Goal: Information Seeking & Learning: Learn about a topic

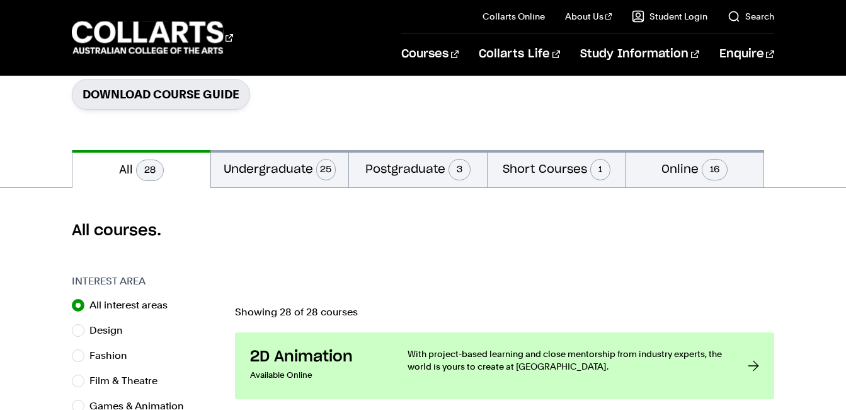
scroll to position [189, 0]
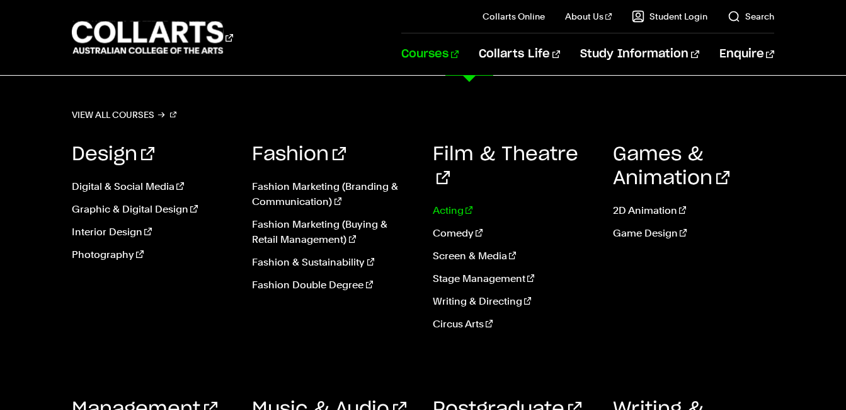
click at [439, 203] on link "Acting" at bounding box center [513, 210] width 161 height 15
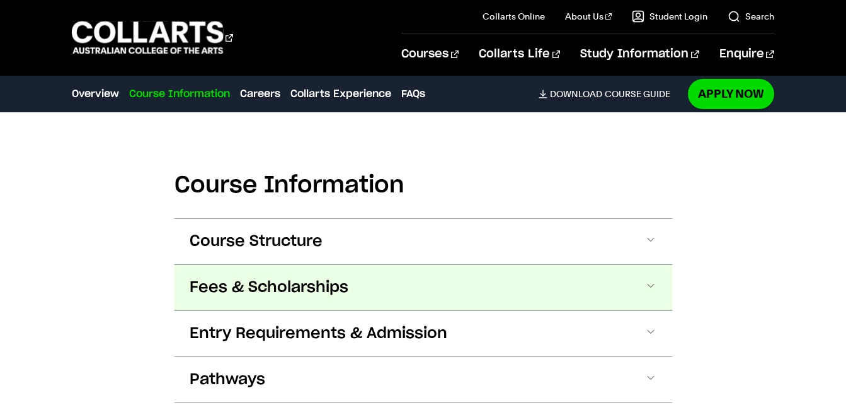
click at [649, 284] on span at bounding box center [651, 287] width 13 height 16
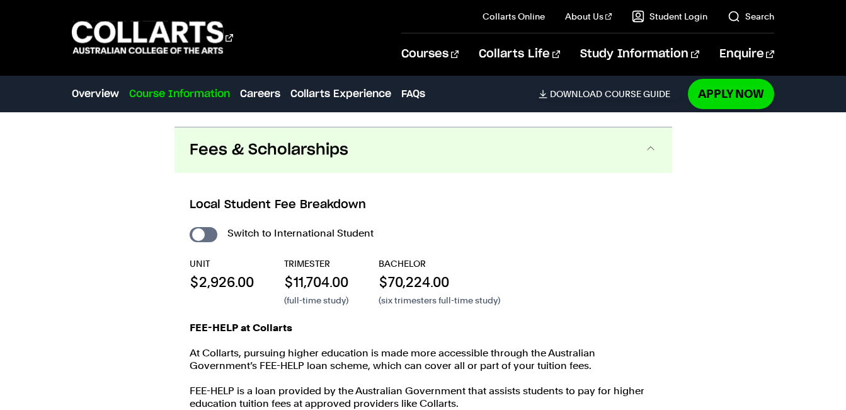
scroll to position [1285, 0]
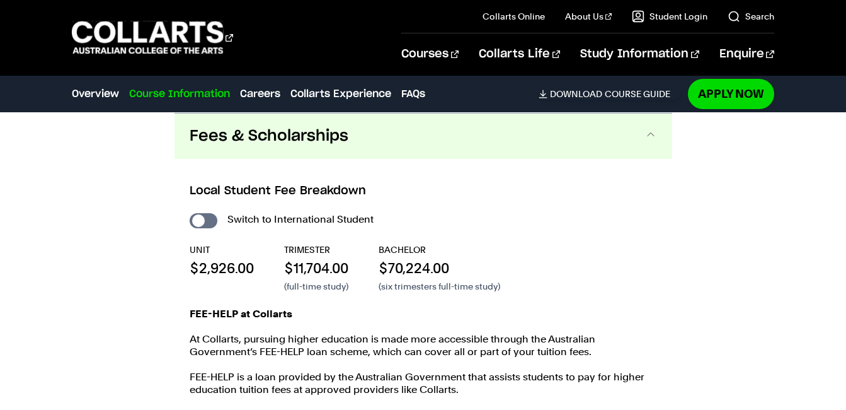
click at [808, 255] on div "Course Information Course Structure Bachelor of Performing Arts (Acting) The Ba…" at bounding box center [423, 270] width 846 height 618
click at [156, 186] on div "Course Information Course Structure Bachelor of Performing Arts (Acting) The Ba…" at bounding box center [423, 270] width 846 height 618
drag, startPoint x: 544, startPoint y: 200, endPoint x: 463, endPoint y: 214, distance: 81.9
click at [544, 201] on div "Local Student Fee Breakdown Switch to International Student UNIT $2,926.00 TRIM…" at bounding box center [424, 302] width 498 height 287
click at [215, 222] on input "International Student" at bounding box center [204, 220] width 28 height 15
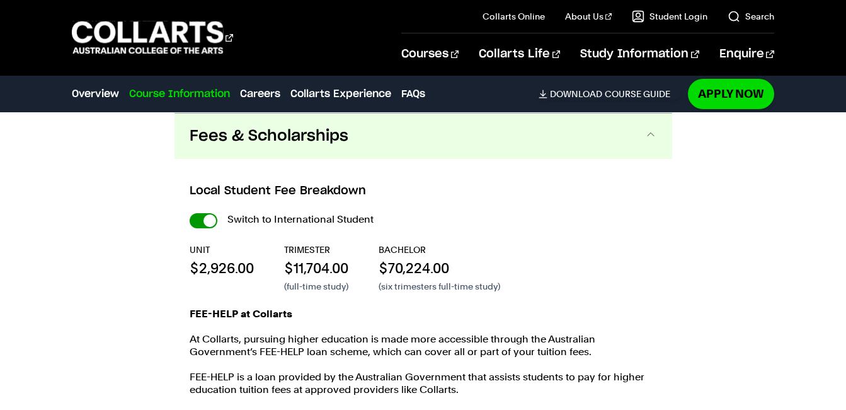
checkbox input "true"
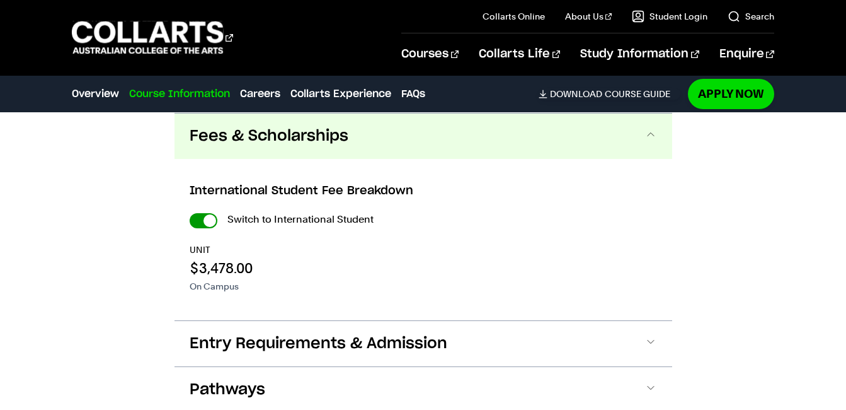
click at [198, 221] on input "International Student" at bounding box center [204, 220] width 28 height 15
checkbox input "false"
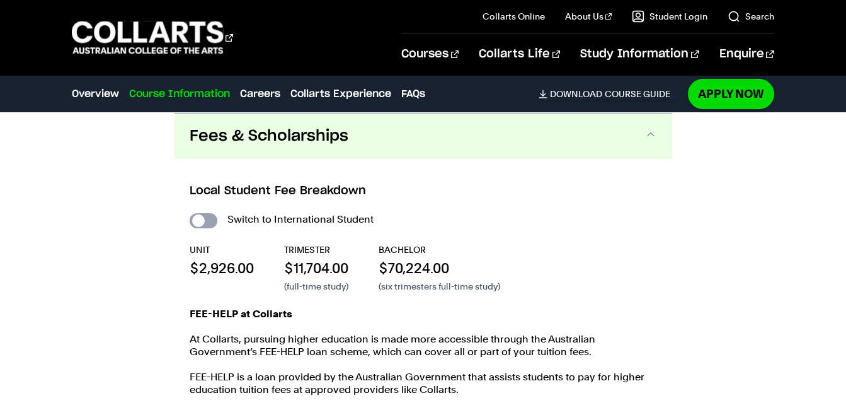
click at [210, 219] on input "International Student" at bounding box center [204, 220] width 28 height 15
checkbox input "true"
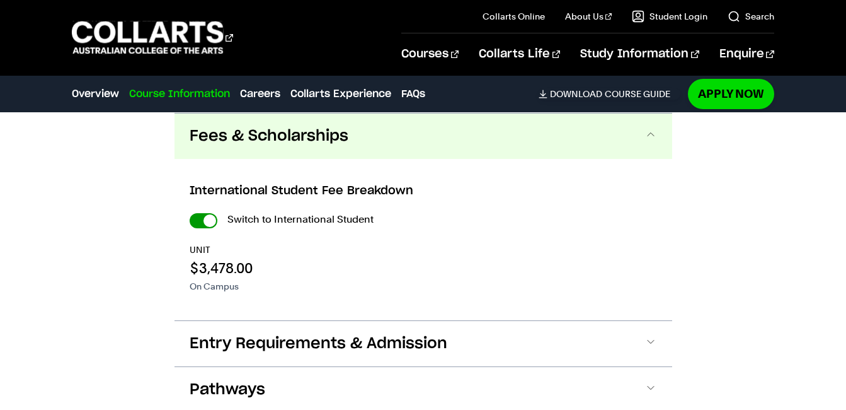
click at [200, 220] on input "International Student" at bounding box center [204, 220] width 28 height 15
checkbox input "false"
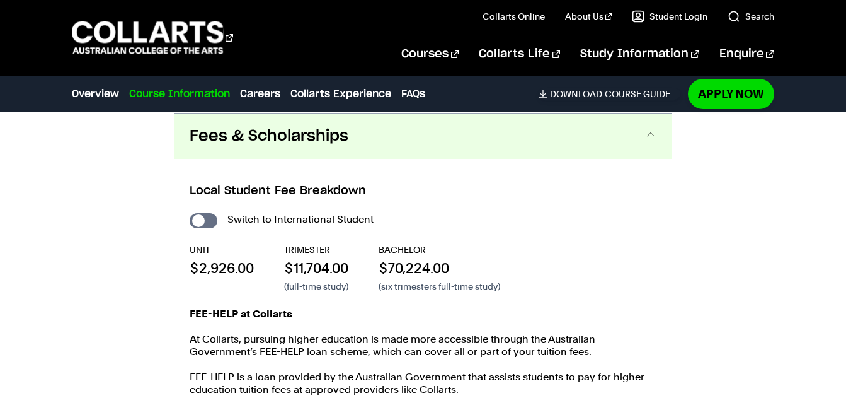
drag, startPoint x: 645, startPoint y: 231, endPoint x: 519, endPoint y: 231, distance: 126.0
click at [645, 231] on div "Switch to International Student UNIT $2,926.00 TRIMESTER $11,704.00 (full-time …" at bounding box center [424, 321] width 468 height 223
click at [212, 219] on input "International Student" at bounding box center [204, 220] width 28 height 15
checkbox input "true"
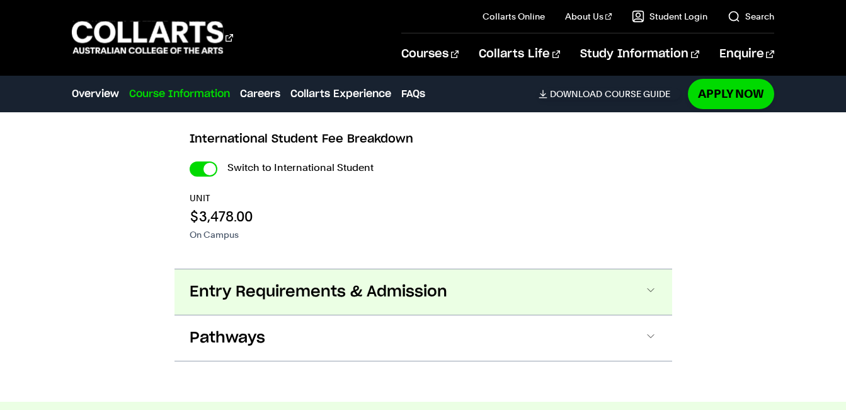
scroll to position [1348, 0]
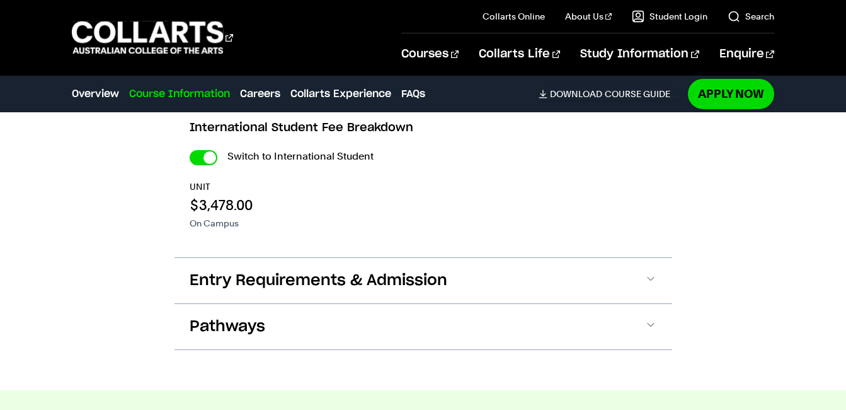
click at [71, 227] on div "Course Information Course Structure Bachelor of Performing Arts (Acting) The Ba…" at bounding box center [423, 144] width 846 height 492
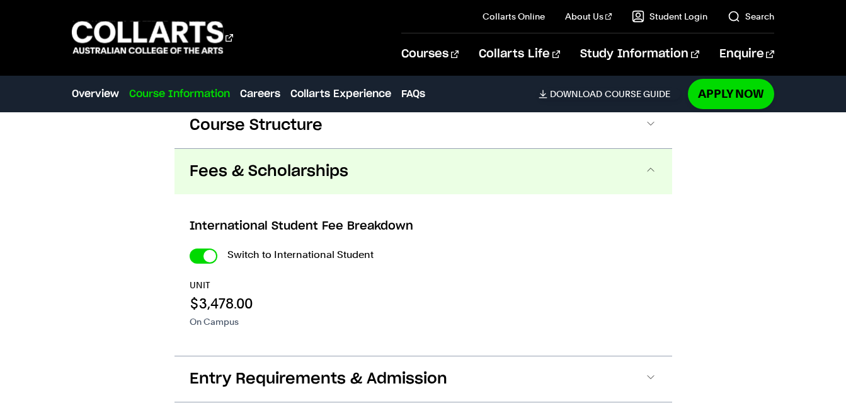
scroll to position [1222, 0]
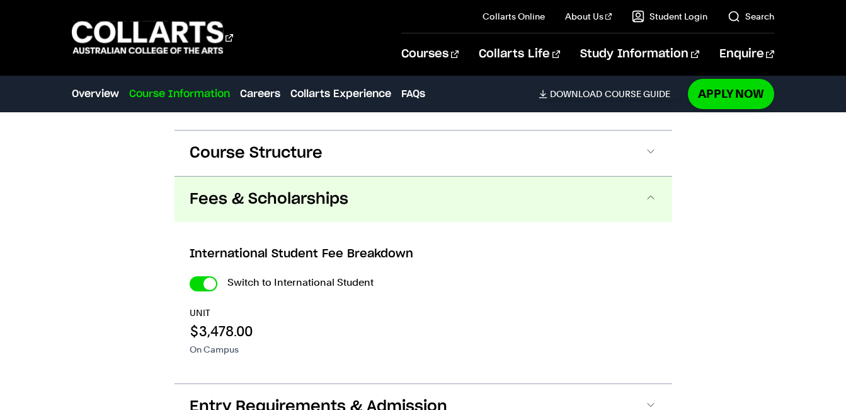
click at [39, 183] on div "Course Information Course Structure Bachelor of Performing Arts (Acting) The Ba…" at bounding box center [423, 270] width 846 height 492
click at [202, 284] on input "International Student" at bounding box center [204, 283] width 28 height 15
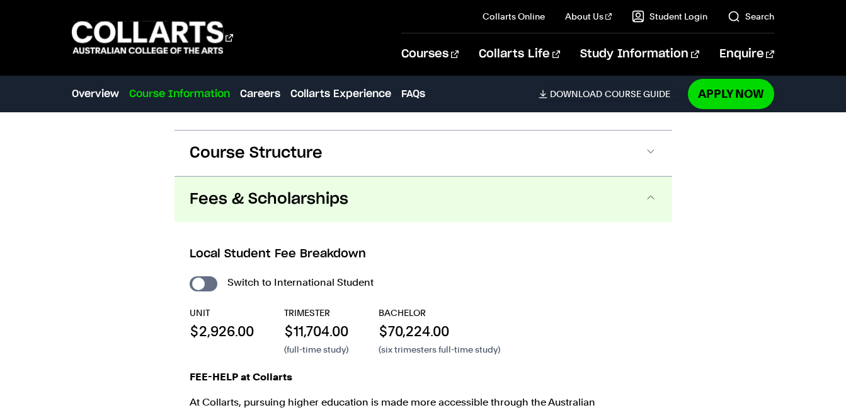
checkbox input "false"
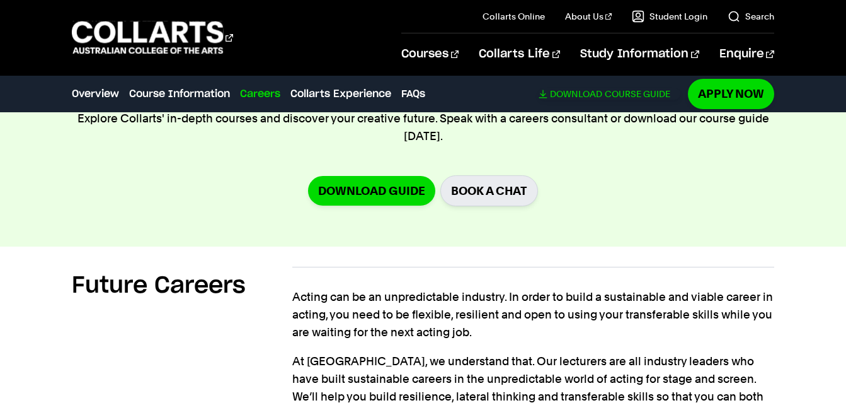
scroll to position [1827, 0]
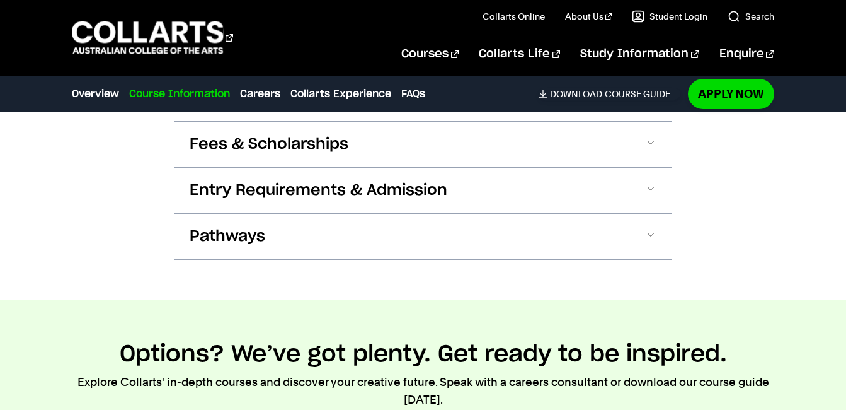
scroll to position [1260, 0]
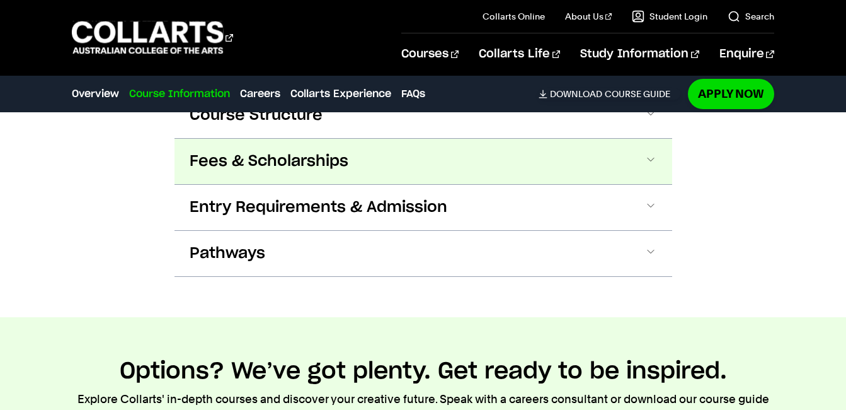
click at [658, 161] on button "Fees & Scholarships" at bounding box center [424, 161] width 498 height 45
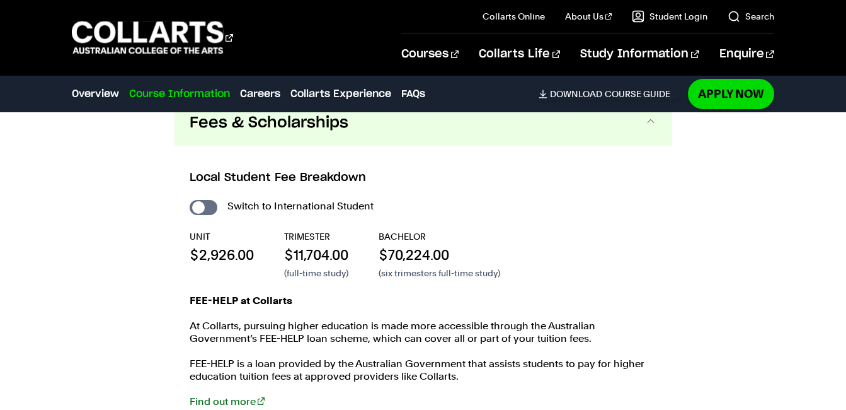
scroll to position [1285, 0]
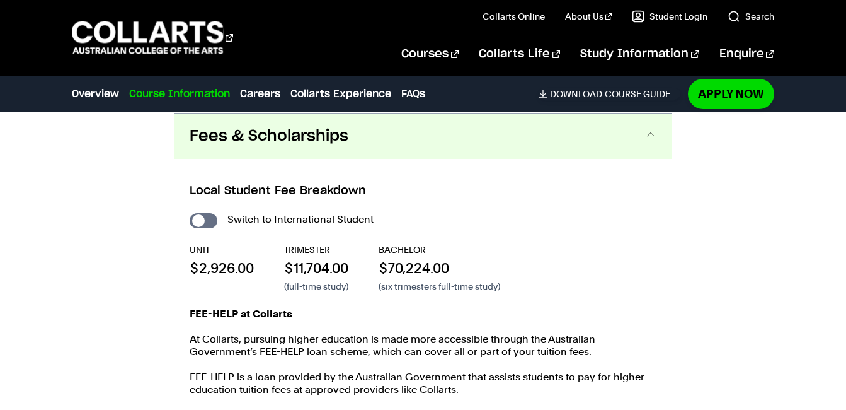
click at [455, 224] on div "Switch to International Student" at bounding box center [424, 219] width 468 height 18
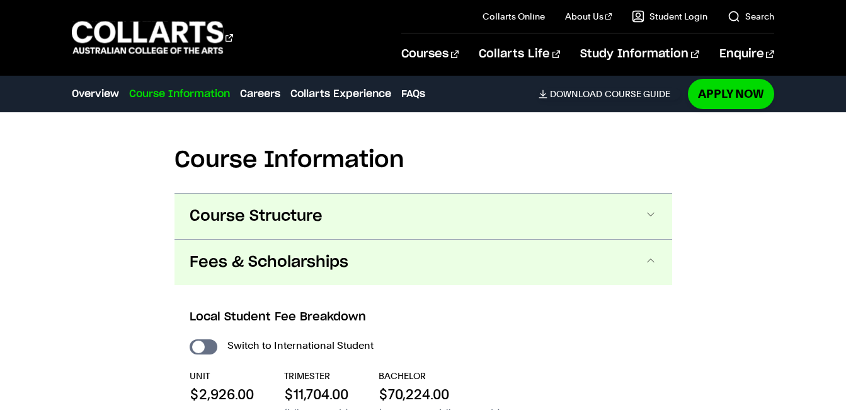
click at [558, 221] on button "Course Structure" at bounding box center [424, 215] width 498 height 45
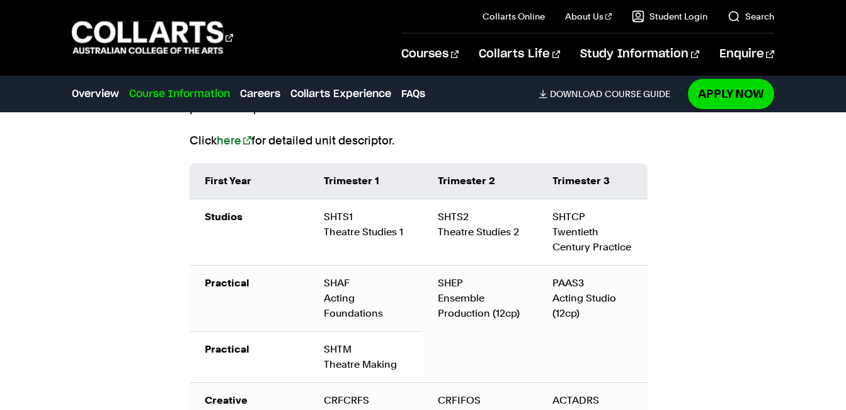
scroll to position [1302, 0]
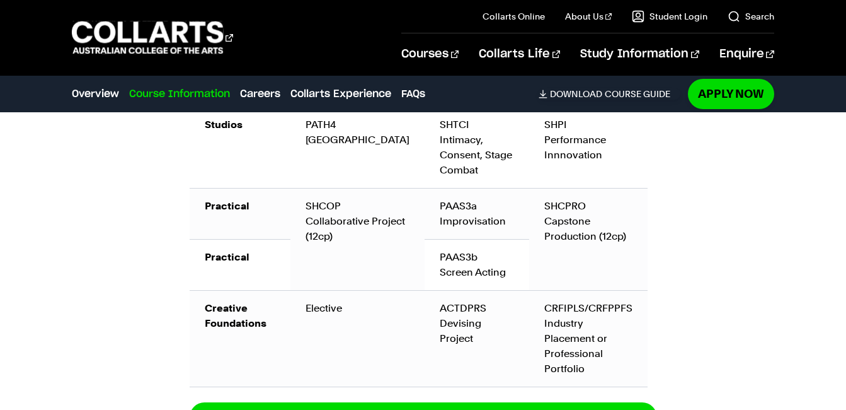
scroll to position [1870, 0]
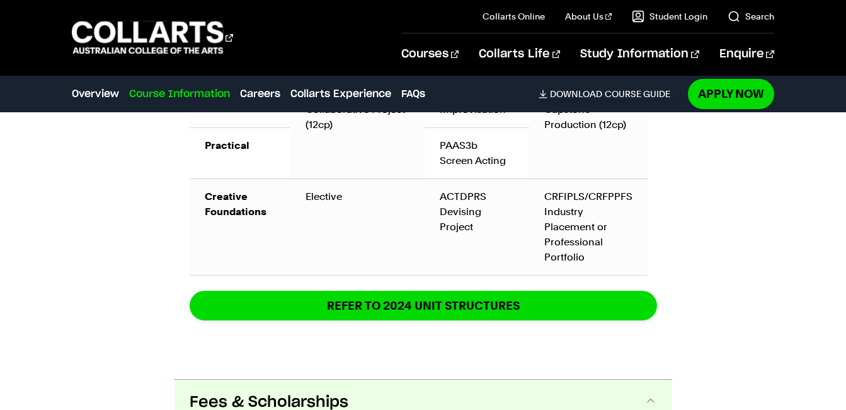
click at [52, 291] on div "Course Information Course Structure Bachelor of Performing Arts (Acting) The Ba…" at bounding box center [423, 111] width 846 height 1469
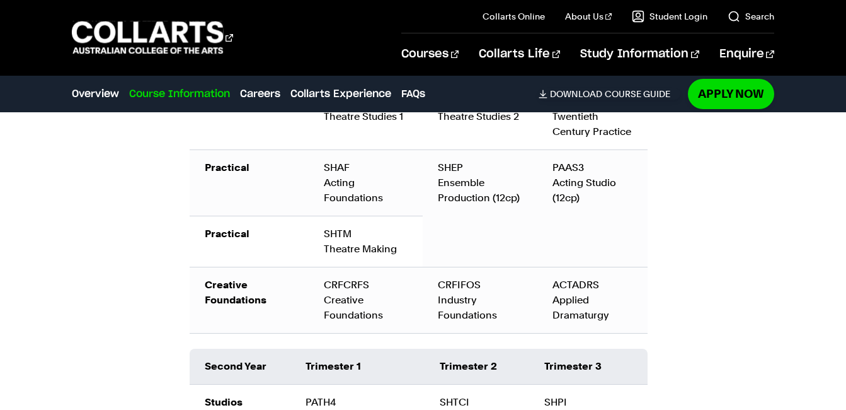
scroll to position [1491, 0]
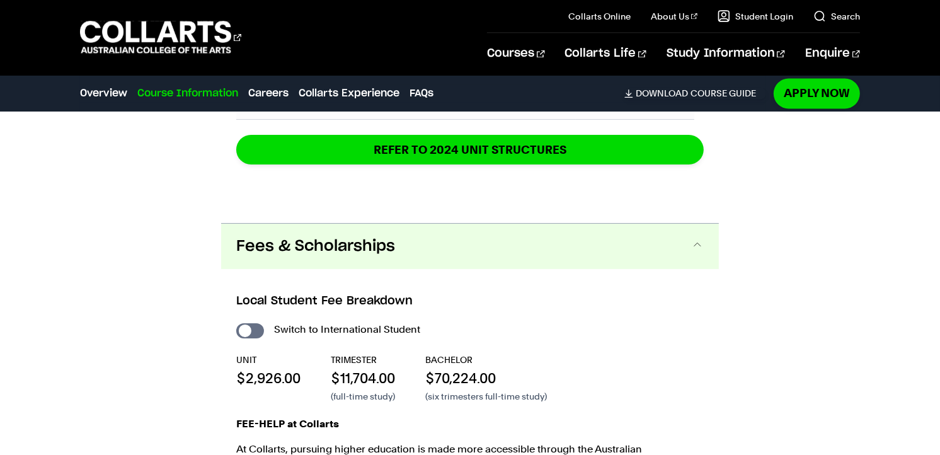
scroll to position [2077, 0]
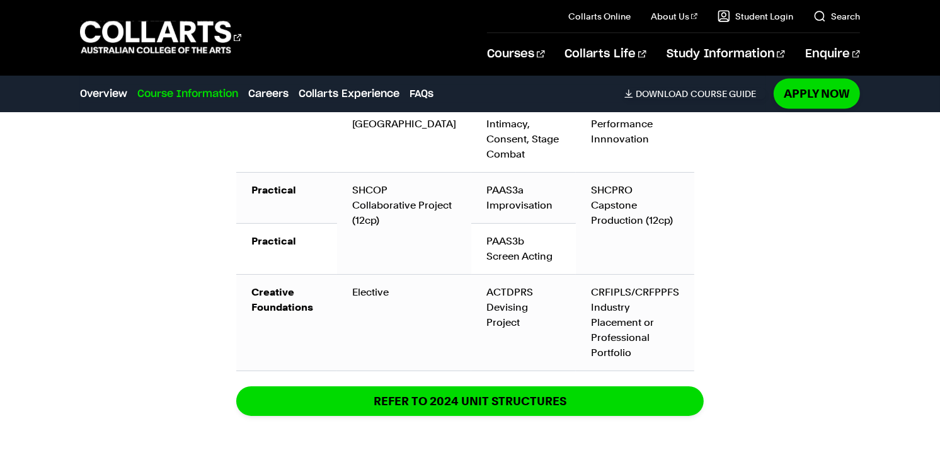
scroll to position [1728, 0]
